Goal: Information Seeking & Learning: Learn about a topic

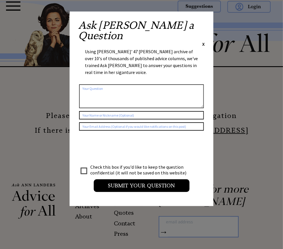
click at [204, 41] on span "X" at bounding box center [203, 44] width 3 height 6
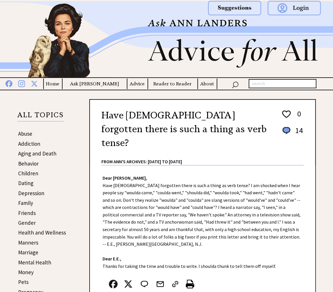
click at [29, 212] on link "Friends" at bounding box center [27, 213] width 18 height 7
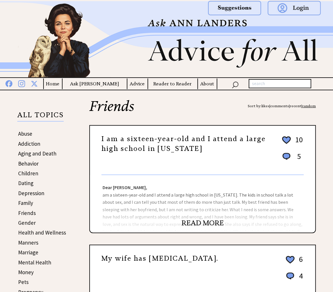
click at [191, 224] on link "READ MORE" at bounding box center [202, 223] width 42 height 9
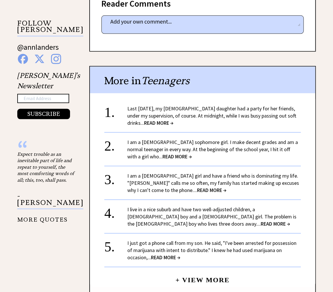
scroll to position [379, 0]
click at [157, 152] on div "I am a 15-year-old sophomore girl. I make decent grades and am a normal teenage…" at bounding box center [213, 149] width 173 height 22
click at [162, 153] on span "READ MORE →" at bounding box center [176, 156] width 29 height 7
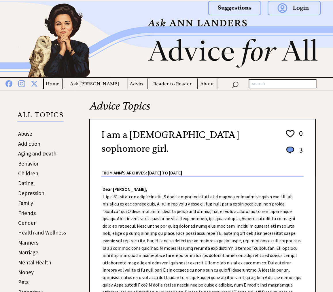
click at [34, 253] on link "Marriage" at bounding box center [28, 252] width 20 height 7
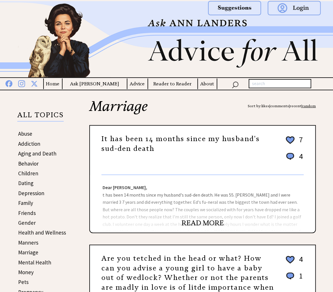
click at [194, 224] on link "READ MORE" at bounding box center [202, 223] width 42 height 9
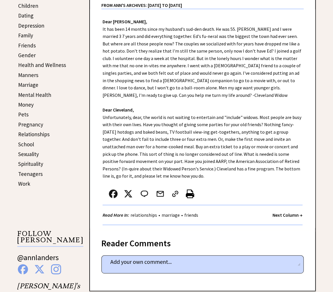
scroll to position [174, 0]
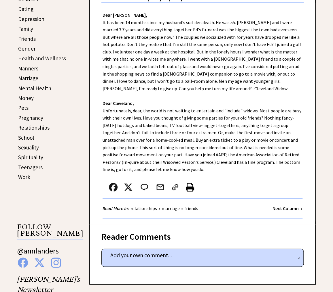
click at [24, 127] on link "Relationships" at bounding box center [33, 127] width 31 height 7
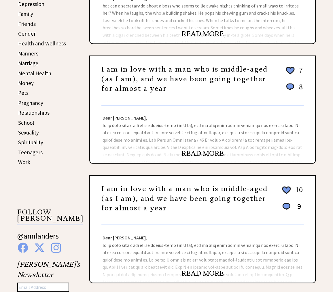
scroll to position [186, 0]
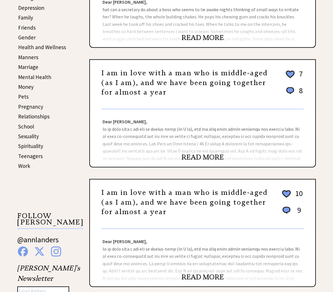
click at [202, 159] on link "READ MORE" at bounding box center [202, 157] width 42 height 9
